Goal: Use online tool/utility: Use online tool/utility

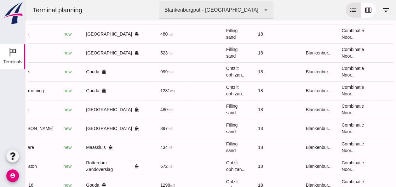
scroll to position [68, 0]
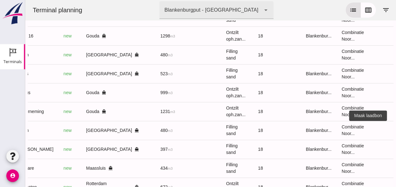
click at [395, 130] on icon "receipt_long" at bounding box center [398, 130] width 6 height 6
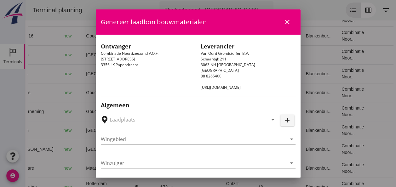
type input "[GEOGRAPHIC_DATA], [GEOGRAPHIC_DATA]"
type input "Union"
type input "[PERSON_NAME]"
type input "480"
type input "Ophoogzand (6120)"
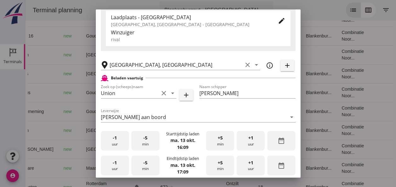
scroll to position [126, 0]
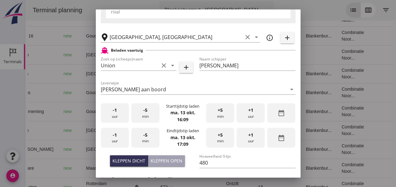
click at [117, 120] on div "-1 uur" at bounding box center [115, 113] width 28 height 20
click at [224, 118] on div "+5 min" at bounding box center [220, 113] width 28 height 20
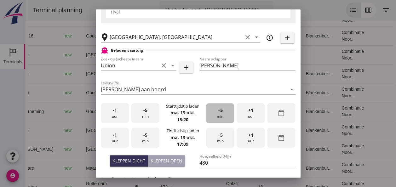
click at [224, 118] on div "+5 min" at bounding box center [220, 113] width 28 height 20
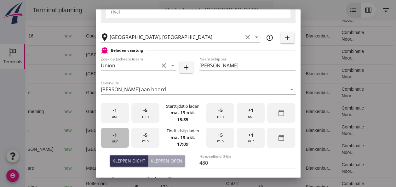
click at [115, 136] on span "-1" at bounding box center [115, 135] width 4 height 7
click at [146, 138] on div "-5 min" at bounding box center [145, 138] width 28 height 20
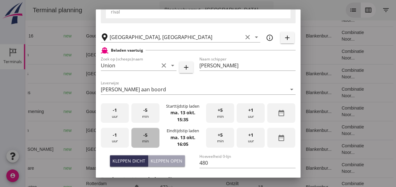
click at [147, 138] on div "-5 min" at bounding box center [145, 138] width 28 height 20
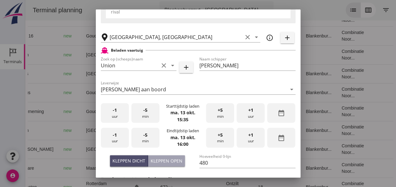
click at [137, 160] on div "Kleppen dicht" at bounding box center [128, 160] width 33 height 7
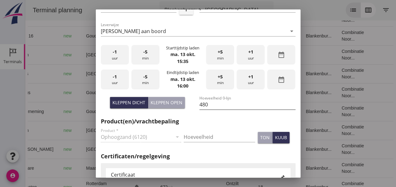
scroll to position [220, 0]
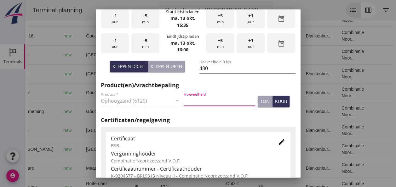
click at [195, 102] on input "Hoeveelheid" at bounding box center [218, 101] width 71 height 10
type input "480"
click at [275, 102] on div "kuub" at bounding box center [281, 101] width 12 height 7
click at [279, 142] on icon "edit" at bounding box center [282, 142] width 8 height 8
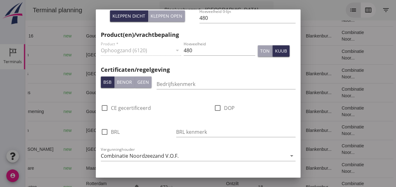
scroll to position [378, 0]
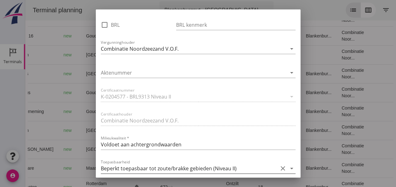
click at [288, 169] on icon "arrow_drop_down" at bounding box center [292, 169] width 8 height 8
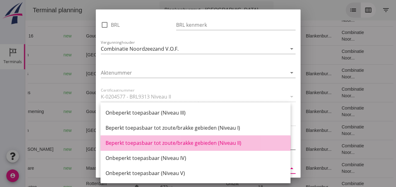
click at [219, 144] on div "Beperkt toepasbaar tot zoute/brakke gebieden (Niveau II)" at bounding box center [195, 143] width 180 height 8
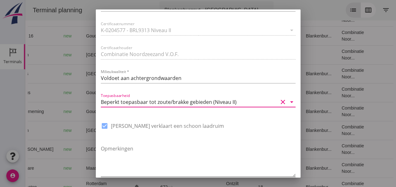
scroll to position [477, 0]
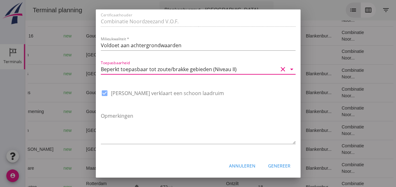
click at [277, 167] on div "Genereer" at bounding box center [279, 165] width 22 height 7
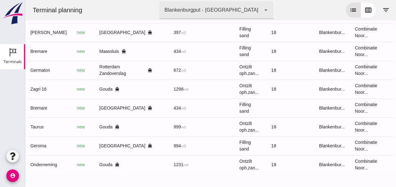
scroll to position [0, 168]
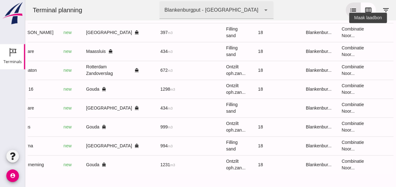
click at [395, 30] on icon "receipt_long" at bounding box center [398, 33] width 6 height 6
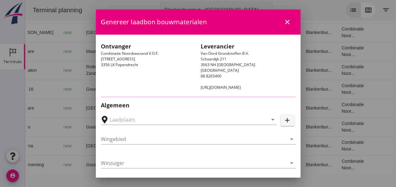
type input "[PERSON_NAME], [GEOGRAPHIC_DATA]"
type input "[PERSON_NAME]"
type input "397"
type input "Ophoogzand (6120)"
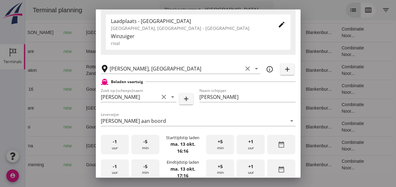
scroll to position [126, 0]
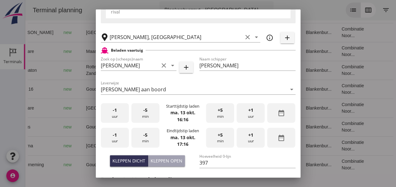
click at [171, 162] on div "Kleppen open" at bounding box center [166, 160] width 32 height 7
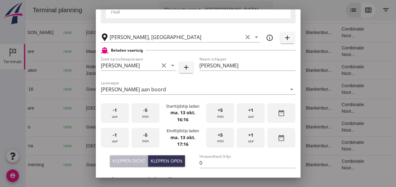
click at [139, 162] on div "Kleppen dicht" at bounding box center [128, 160] width 33 height 7
type input "397"
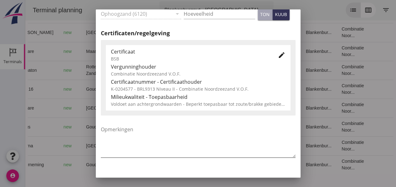
scroll to position [321, 0]
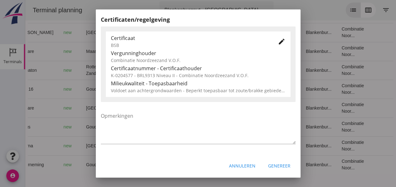
click at [236, 164] on div "Annuleren" at bounding box center [242, 165] width 26 height 7
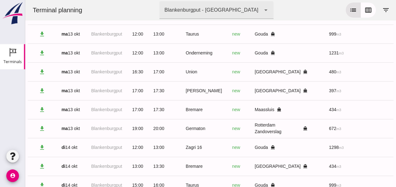
scroll to position [189, 0]
